Goal: Task Accomplishment & Management: Manage account settings

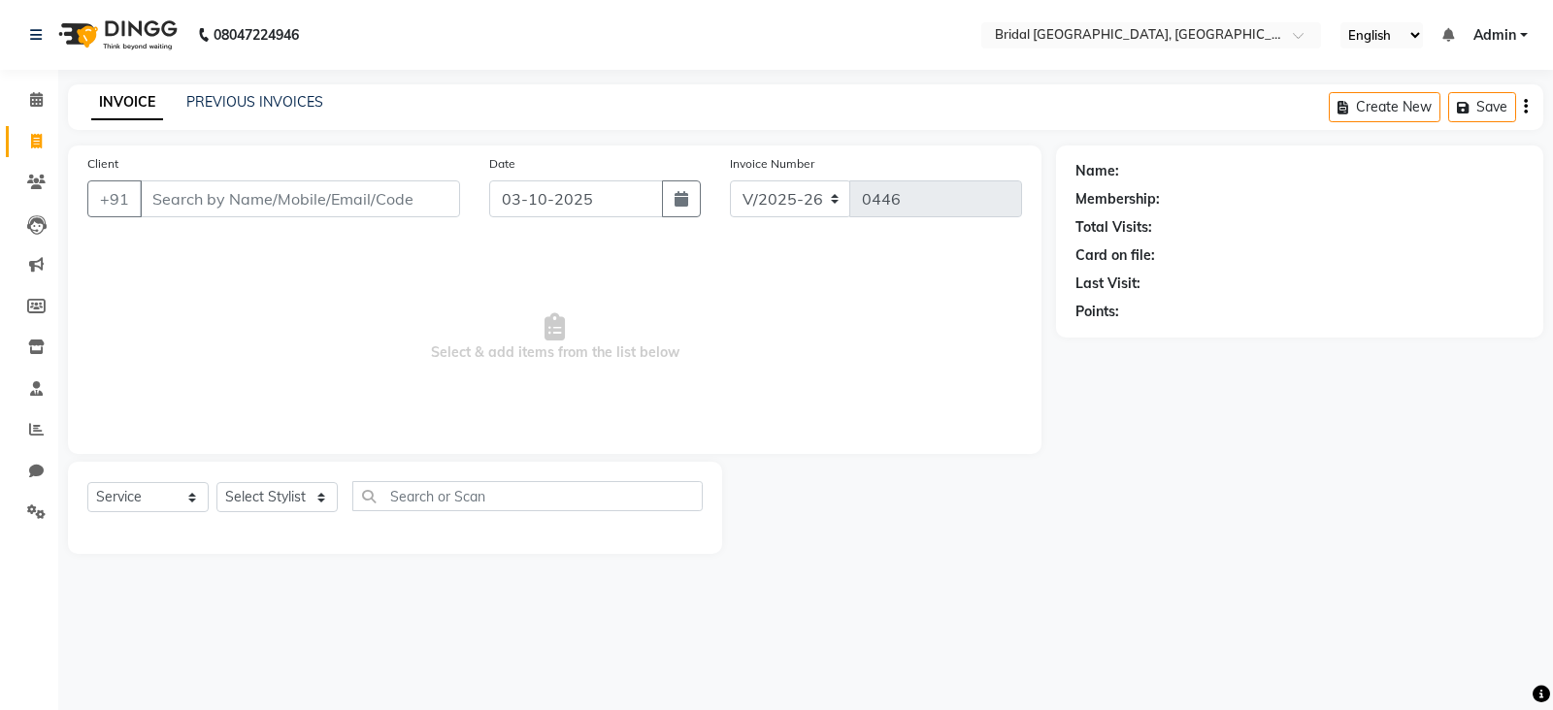
select select "8752"
select select "service"
click at [34, 99] on icon at bounding box center [36, 99] width 13 height 15
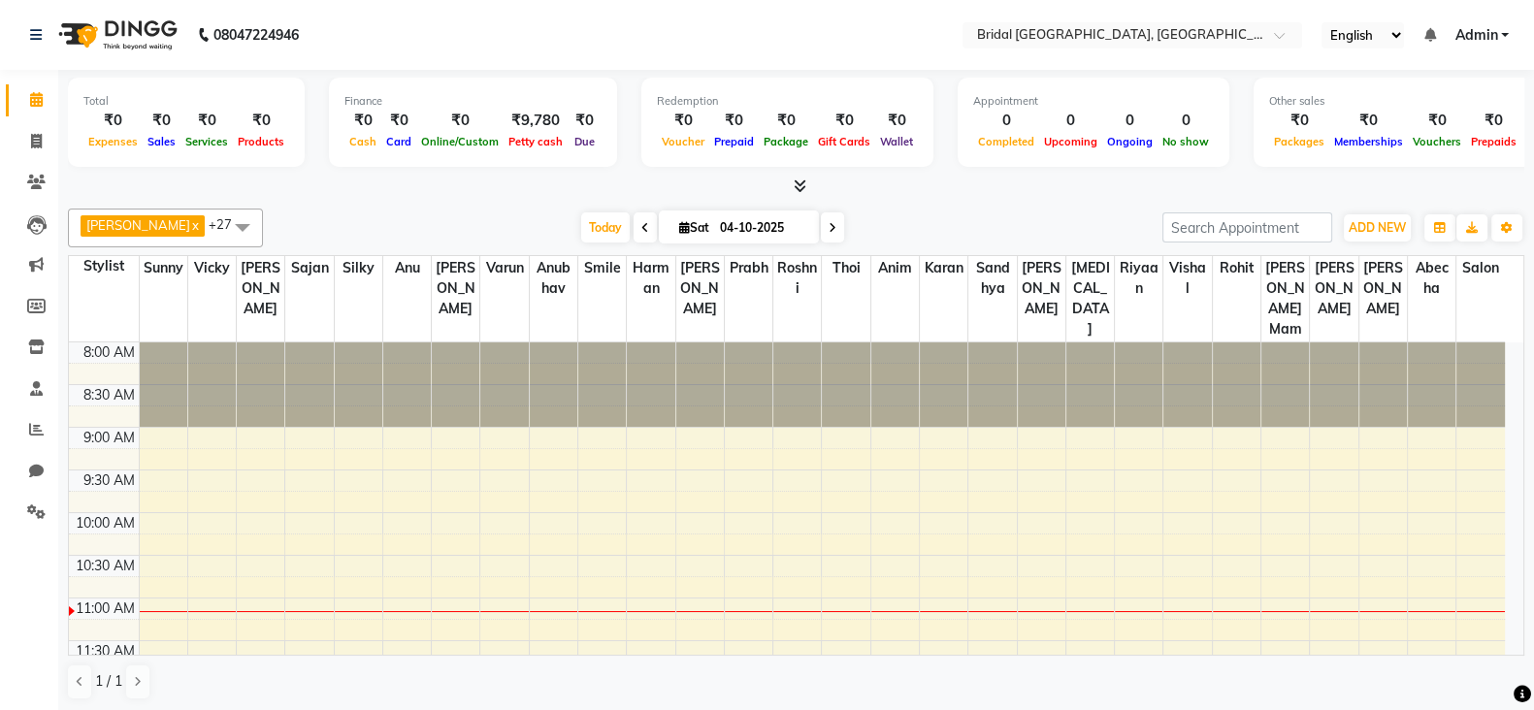
scroll to position [255, 0]
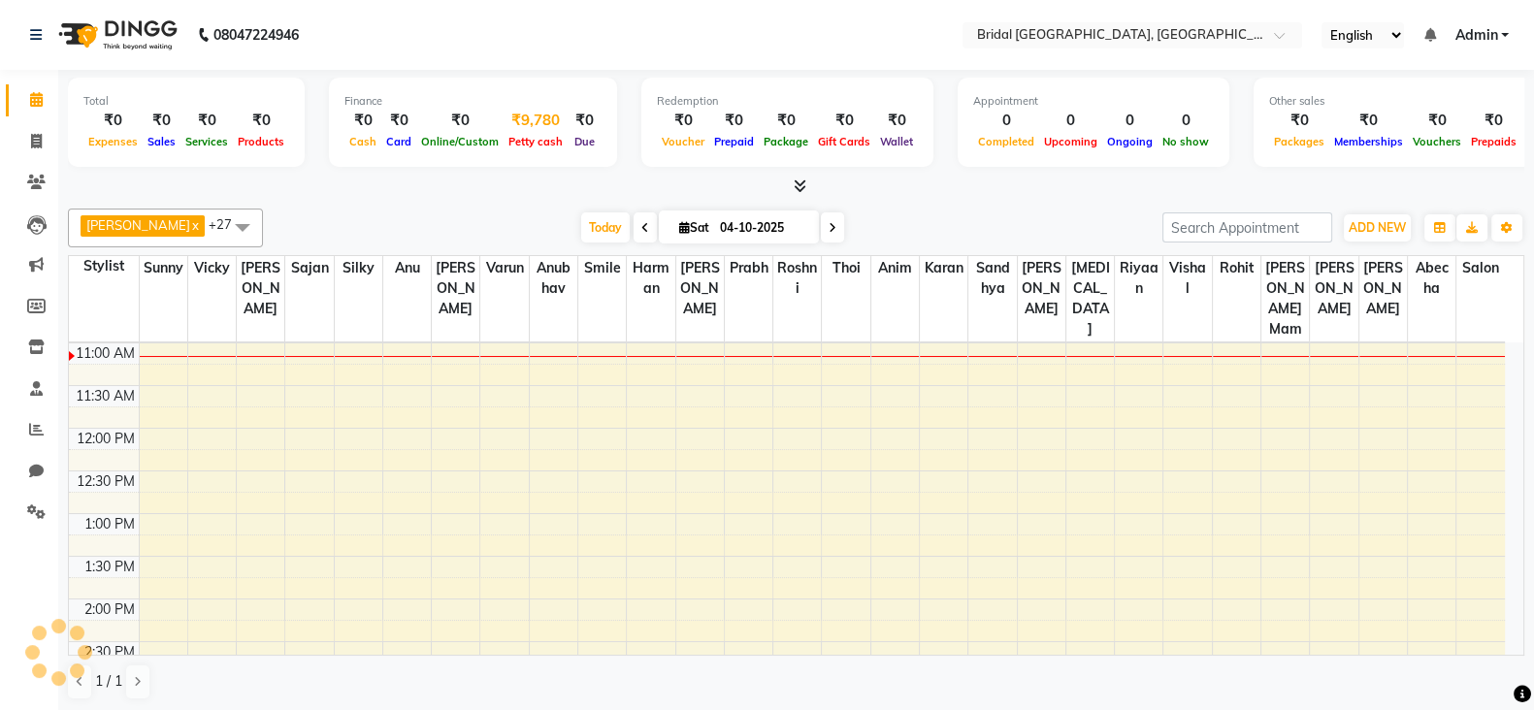
click at [533, 131] on div "Petty cash" at bounding box center [536, 141] width 64 height 20
click at [519, 117] on div "₹9,780" at bounding box center [536, 121] width 64 height 22
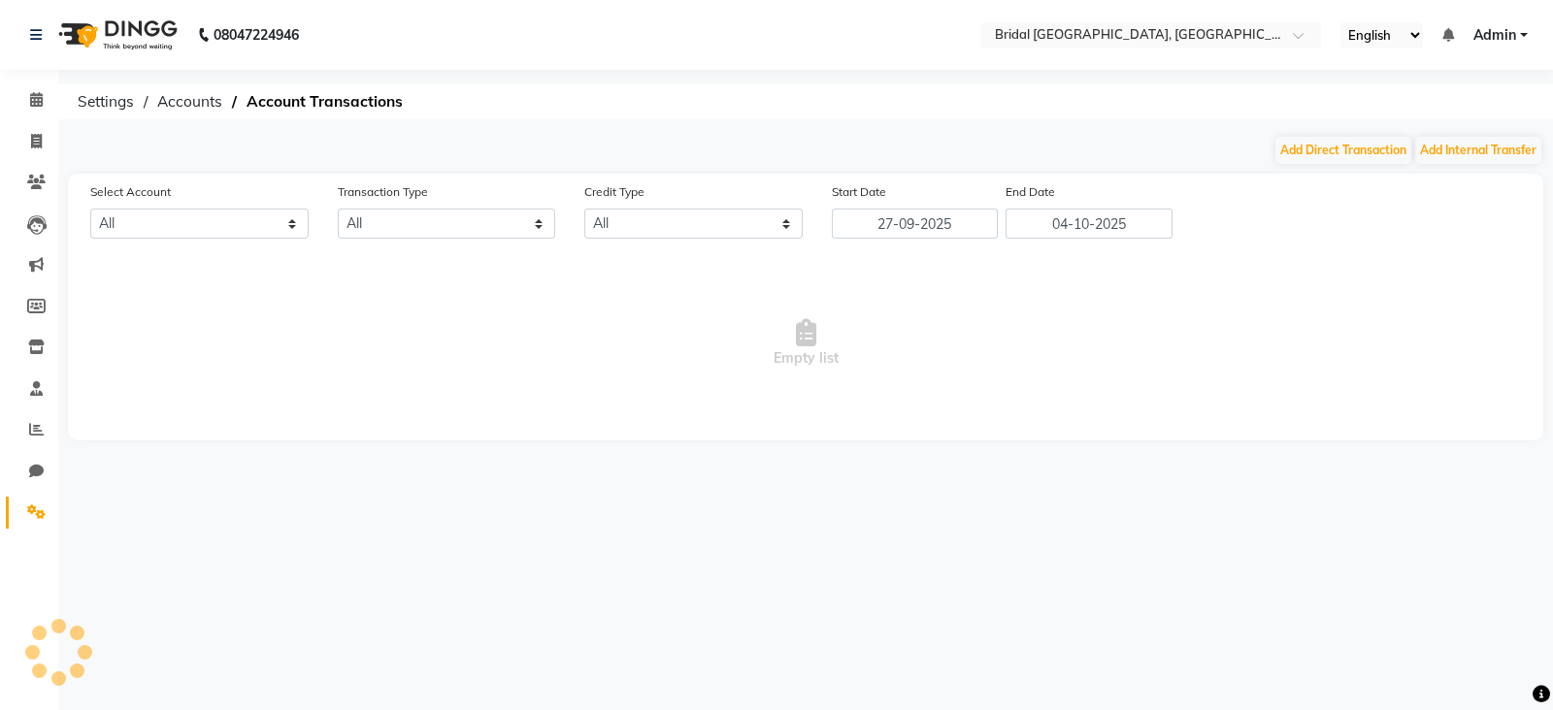
click at [519, 117] on ol "Settings Accounts Account Transactions" at bounding box center [802, 101] width 1468 height 35
select select "8044"
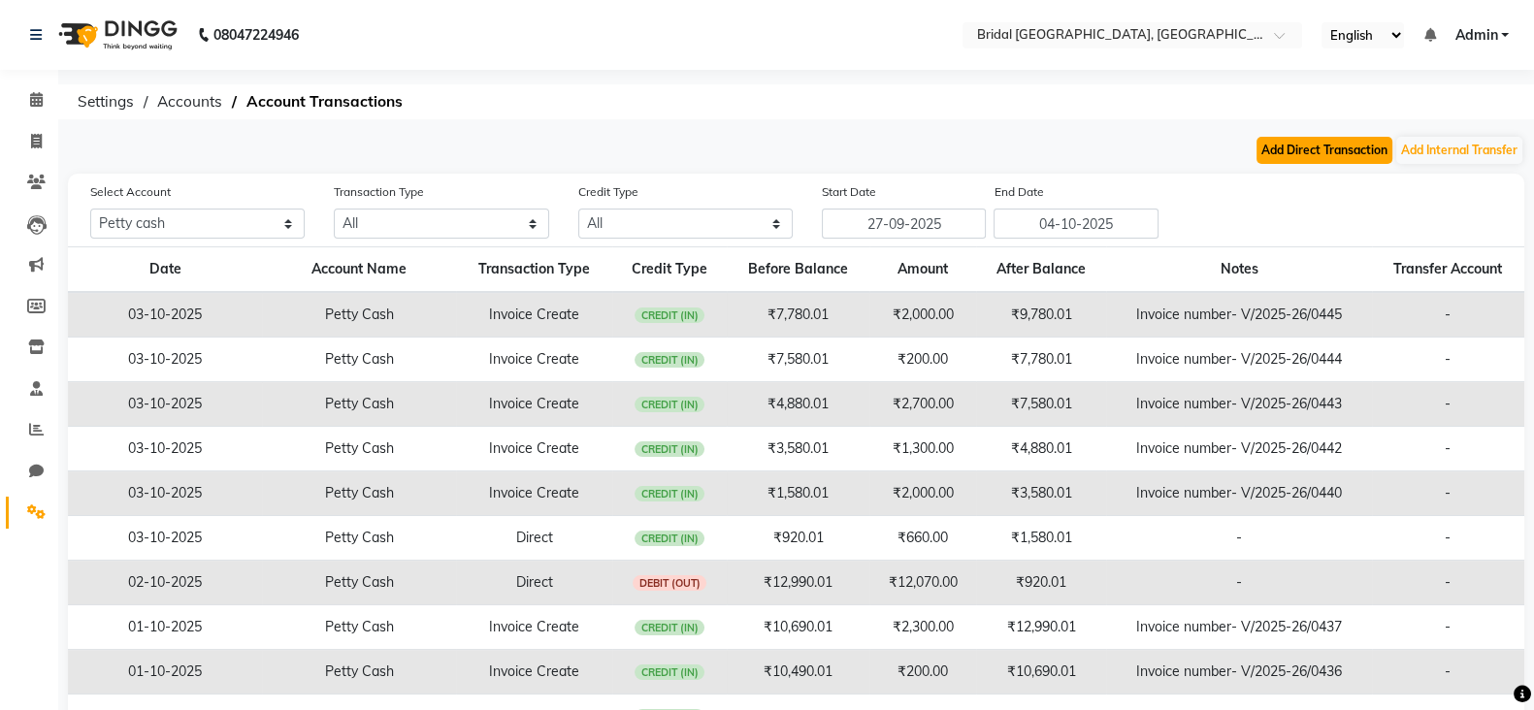
click at [1339, 143] on button "Add Direct Transaction" at bounding box center [1325, 150] width 136 height 27
select select "direct"
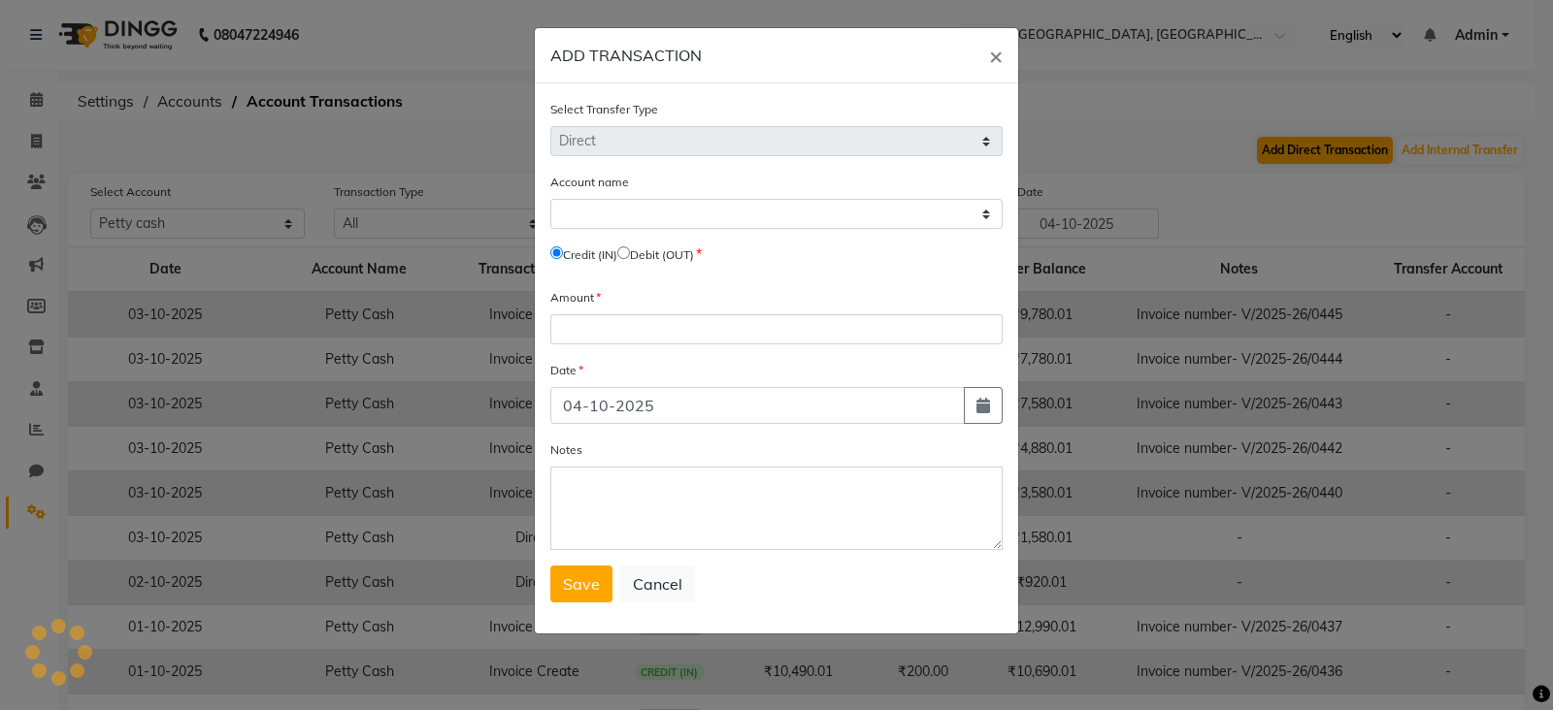
click at [1339, 143] on ngb-modal-window "ADD TRANSACTION × Select Transfer Type Select Direct Internal Account name Sele…" at bounding box center [776, 355] width 1553 height 710
select select "8044"
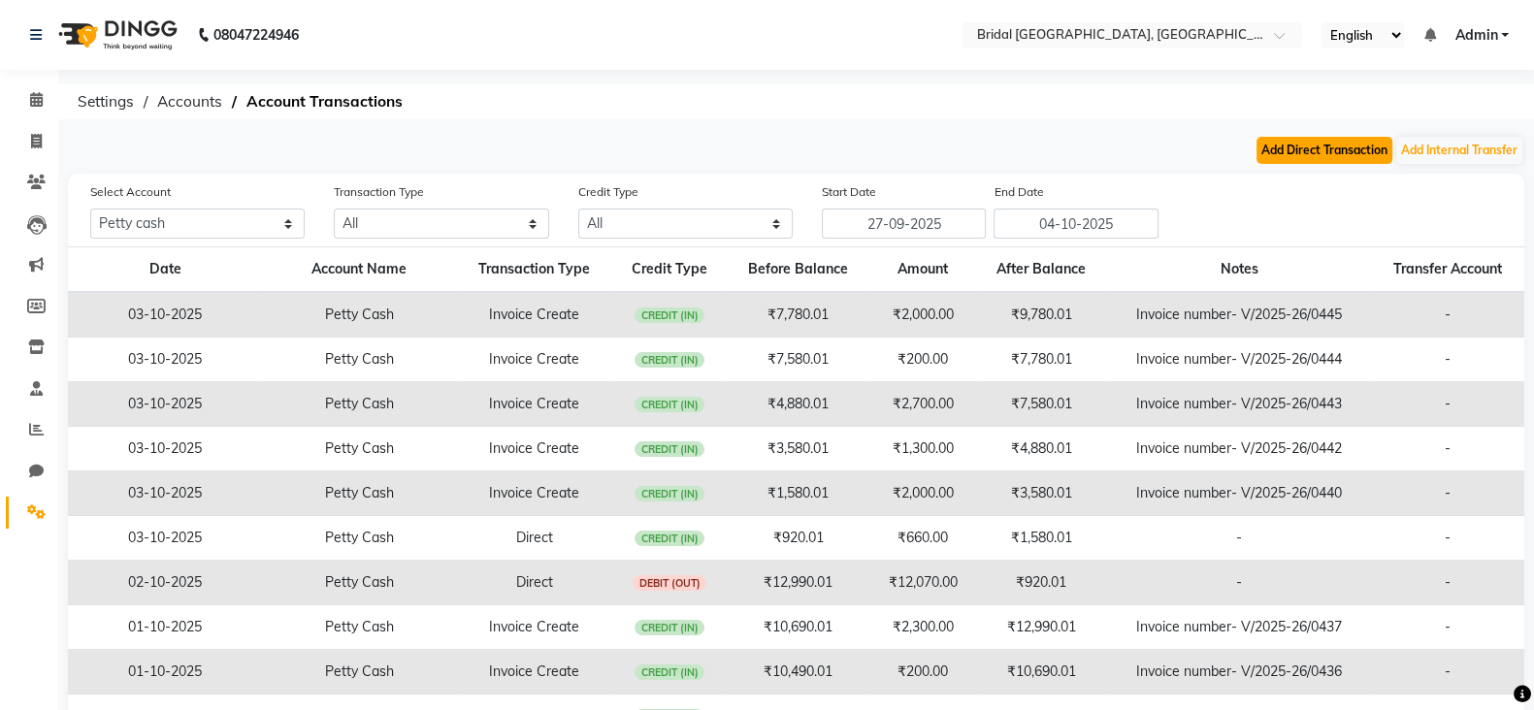
click at [1339, 143] on button "Add Direct Transaction" at bounding box center [1325, 150] width 136 height 27
select select "direct"
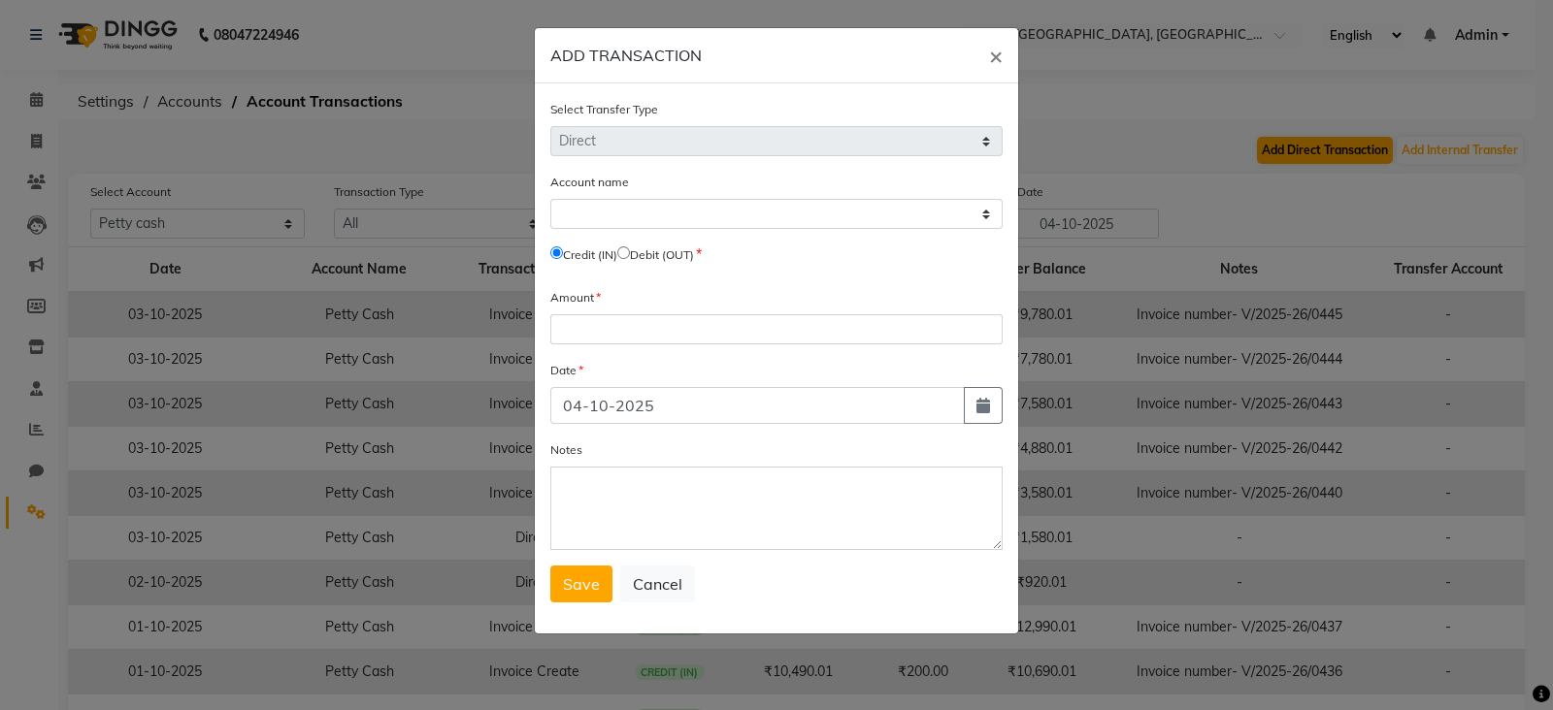
select select "8044"
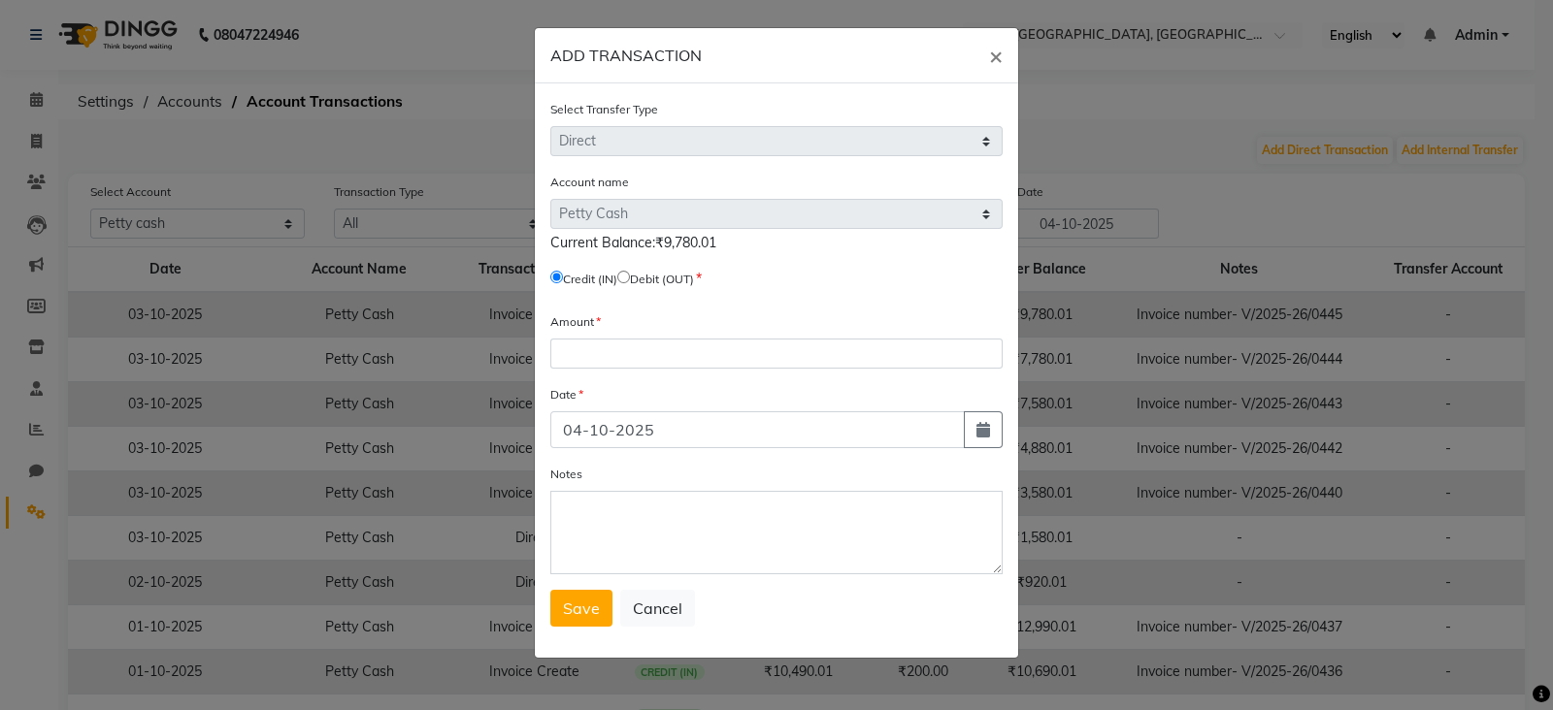
click at [630, 274] on input "radio" at bounding box center [623, 277] width 13 height 13
radio input "true"
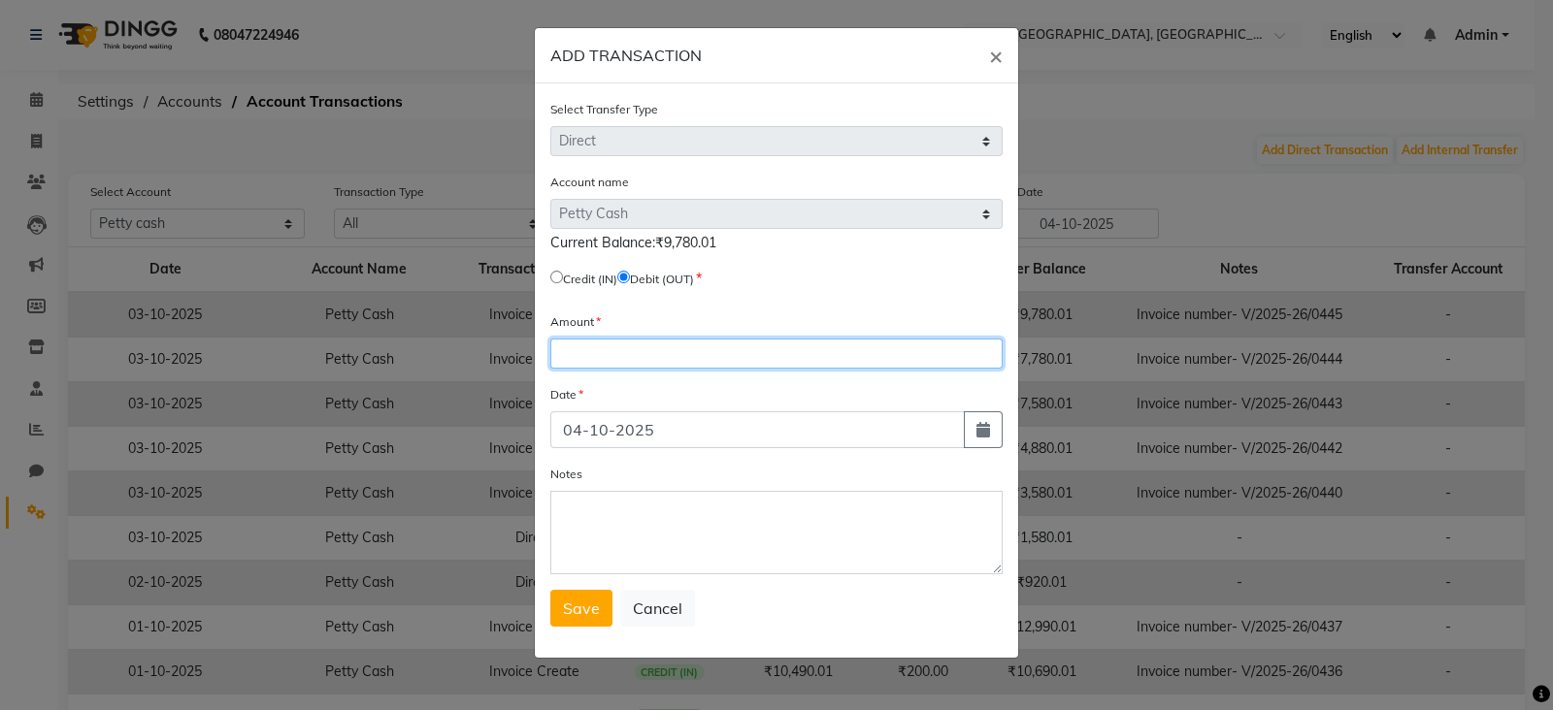
click at [612, 356] on input "number" at bounding box center [776, 354] width 452 height 30
type input "8230"
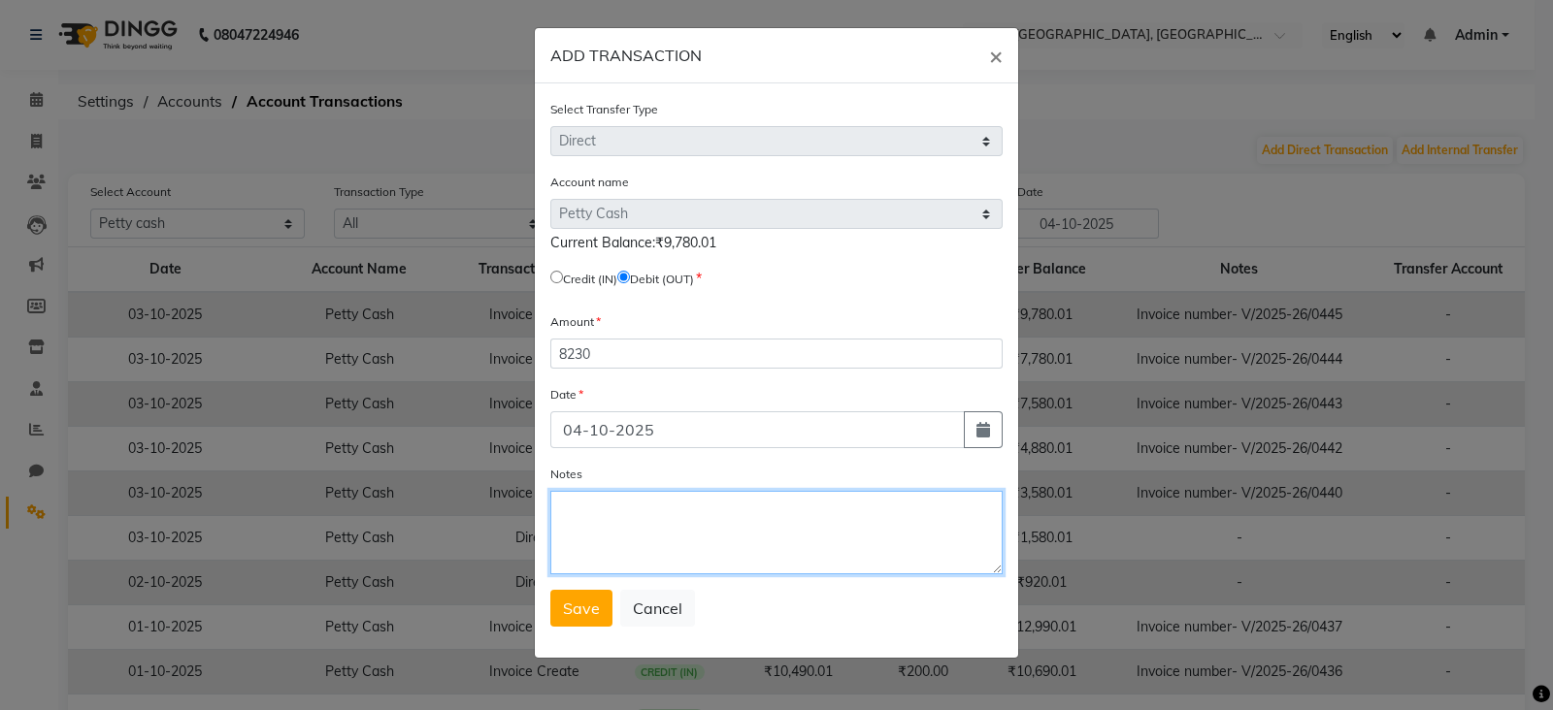
click at [598, 523] on textarea "Notes" at bounding box center [776, 532] width 452 height 83
type textarea "handover to [PERSON_NAME] mam"
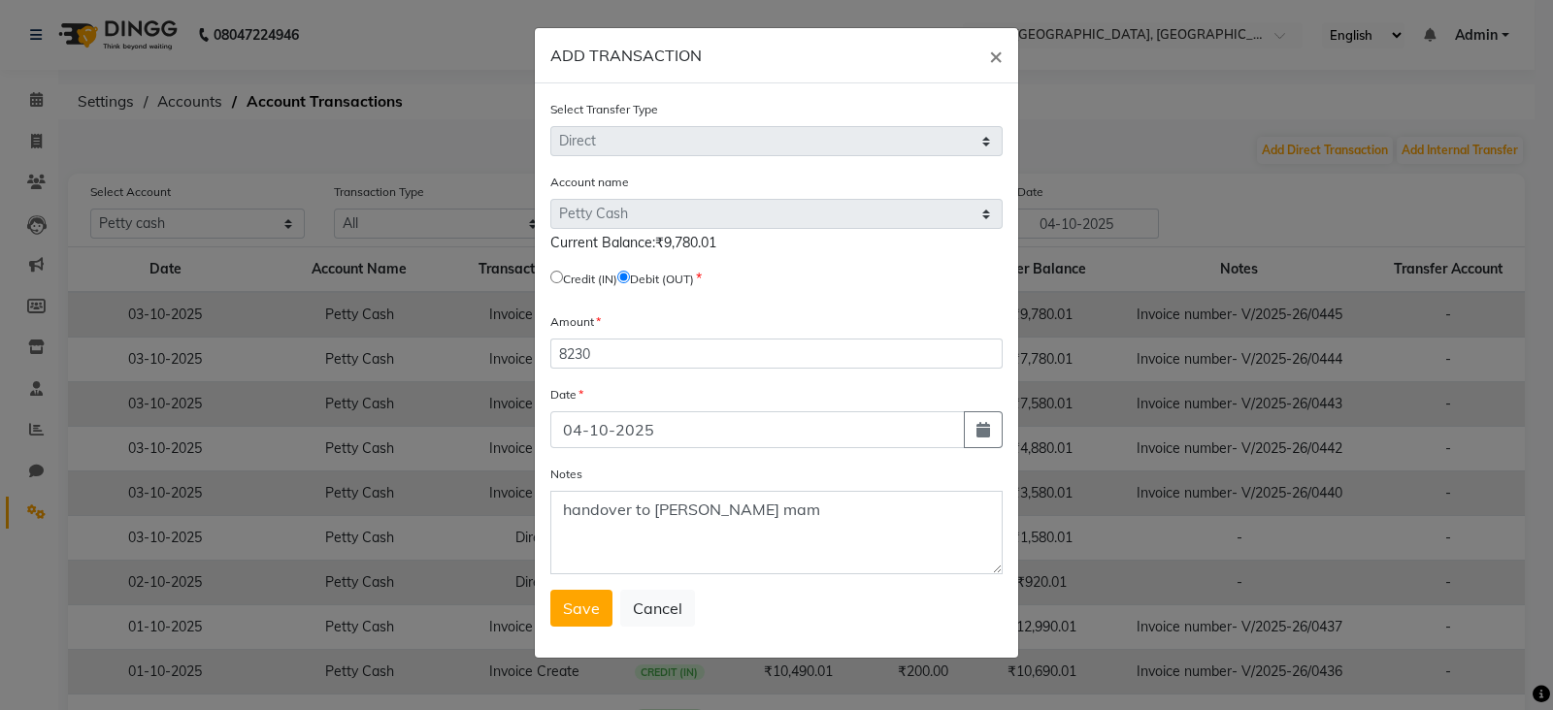
click at [577, 634] on div "Select Transfer Type Select Direct Internal Account name Select [PERSON_NAME] C…" at bounding box center [776, 370] width 483 height 574
click at [577, 615] on span "Save" at bounding box center [581, 608] width 37 height 19
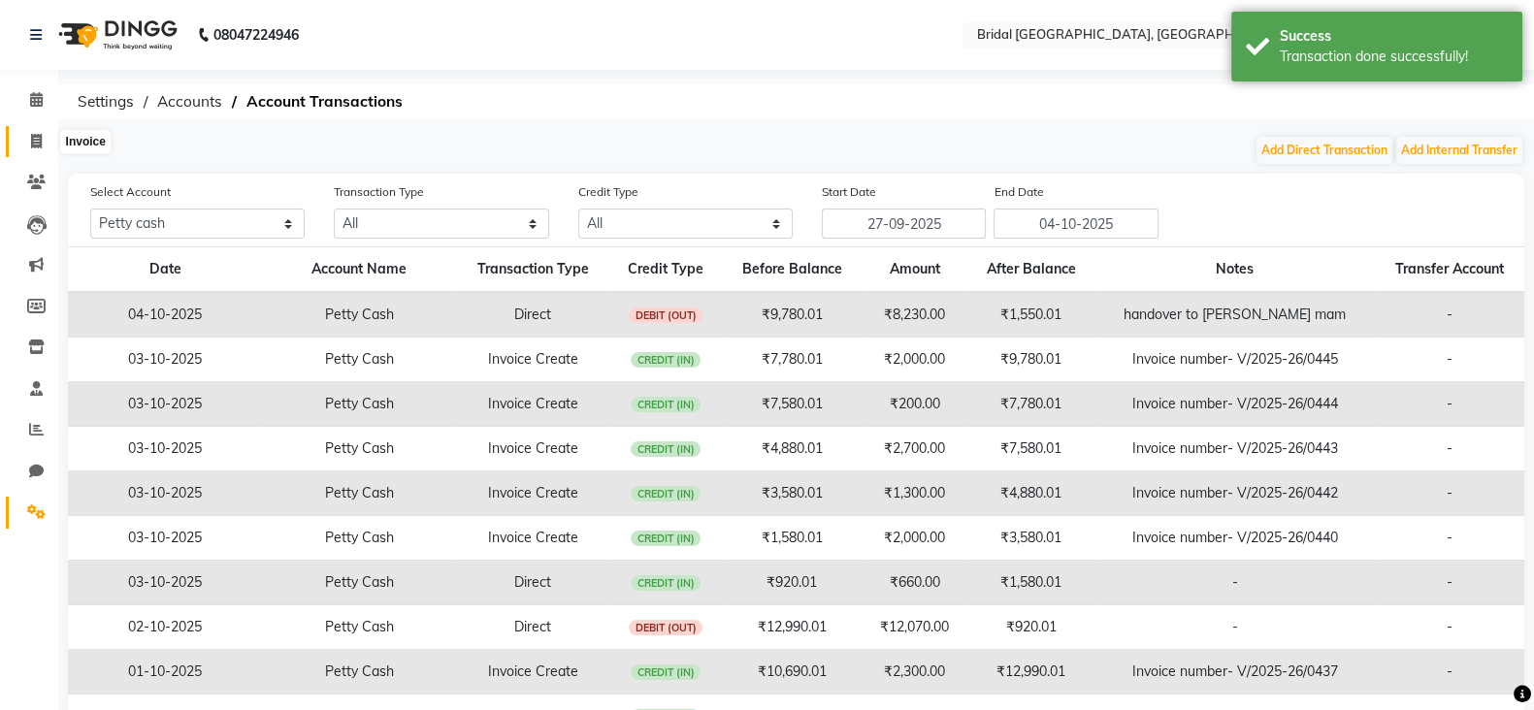
click at [42, 138] on span at bounding box center [36, 142] width 34 height 22
select select "service"
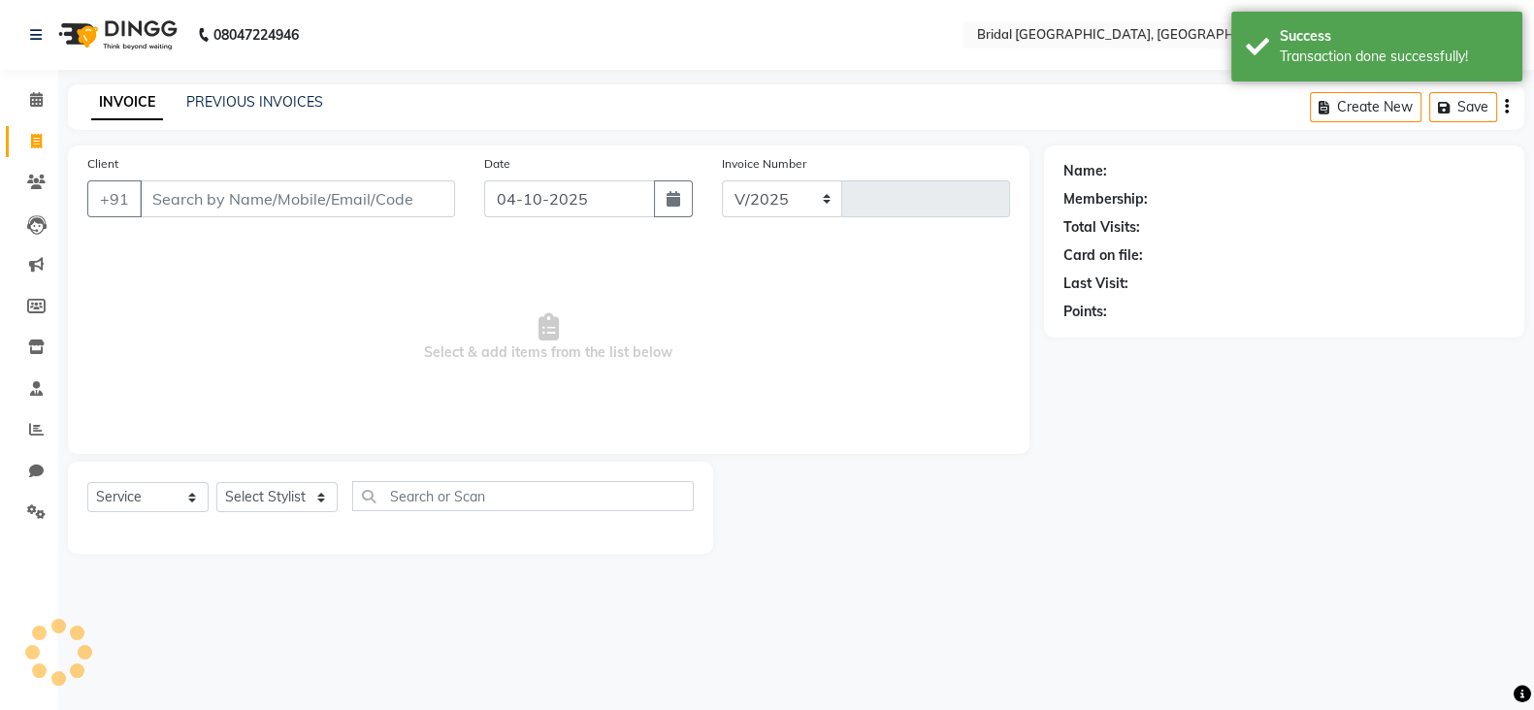
select select "8752"
type input "0446"
click at [30, 97] on icon at bounding box center [36, 99] width 13 height 15
